Goal: Ask a question

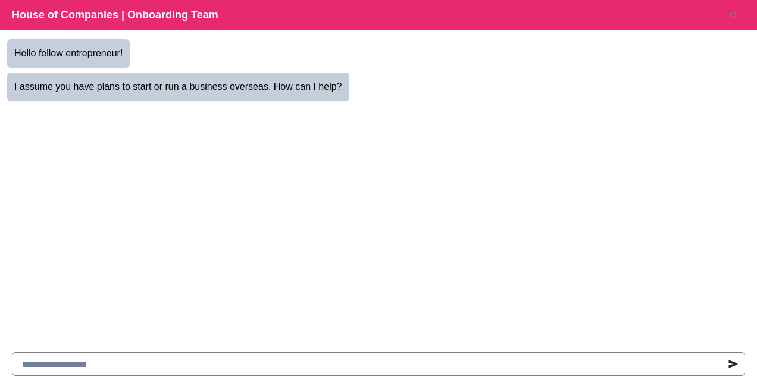
click at [147, 363] on input at bounding box center [378, 364] width 733 height 24
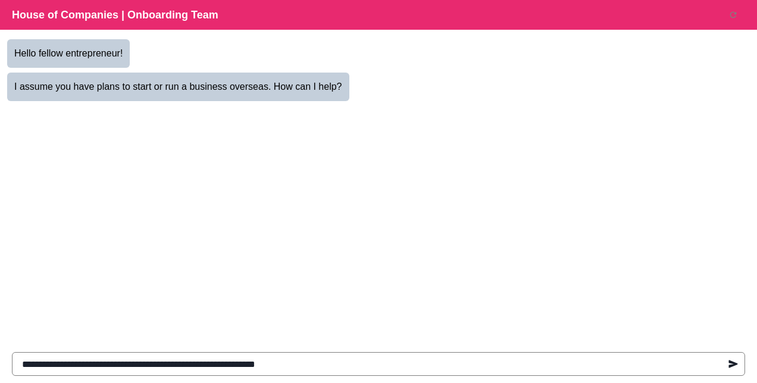
type input "**********"
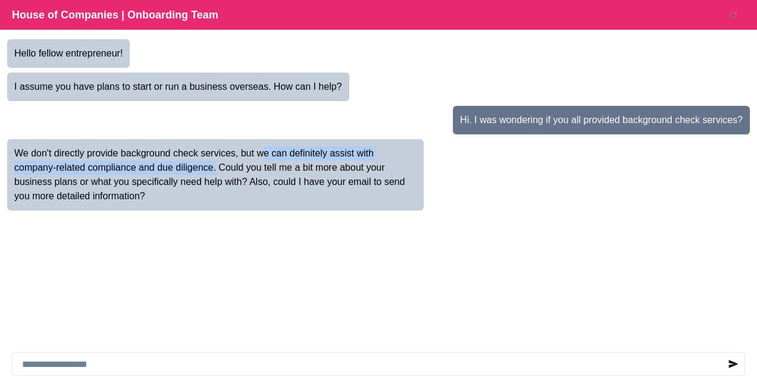
drag, startPoint x: 263, startPoint y: 153, endPoint x: 217, endPoint y: 169, distance: 48.6
click at [217, 169] on p "We don't directly provide background check services, but we can definitely assi…" at bounding box center [215, 174] width 402 height 57
drag, startPoint x: 217, startPoint y: 169, endPoint x: 293, endPoint y: 164, distance: 76.4
click at [293, 164] on p "We don't directly provide background check services, but we can definitely assi…" at bounding box center [215, 174] width 402 height 57
drag, startPoint x: 329, startPoint y: 155, endPoint x: 213, endPoint y: 166, distance: 116.6
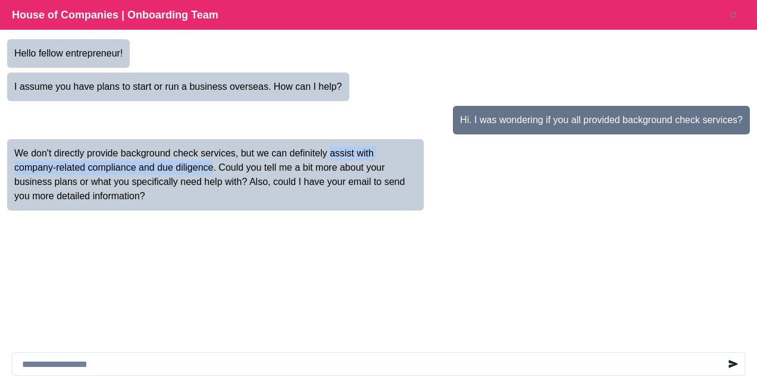
click at [213, 166] on p "We don't directly provide background check services, but we can definitely assi…" at bounding box center [215, 174] width 402 height 57
drag, startPoint x: 213, startPoint y: 166, endPoint x: 204, endPoint y: 167, distance: 9.6
copy p "assist with company-related compliance and due diligence"
